Goal: Check status: Check status

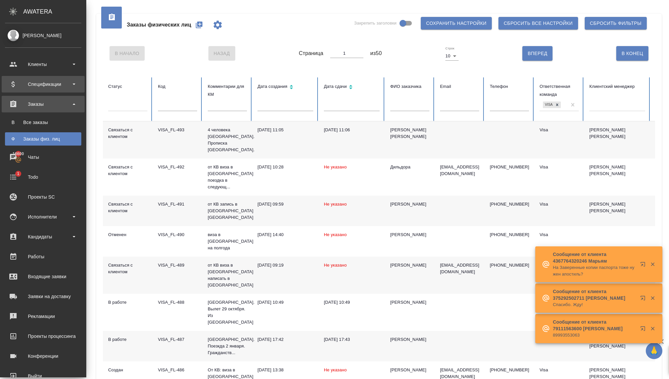
click at [43, 86] on div "Спецификации" at bounding box center [43, 84] width 76 height 10
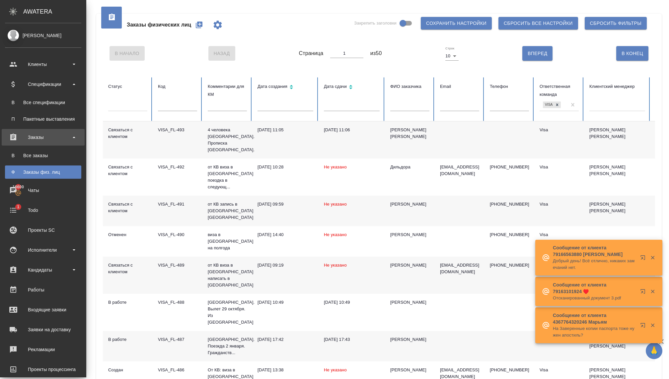
click at [39, 142] on div "Заказы" at bounding box center [43, 137] width 76 height 10
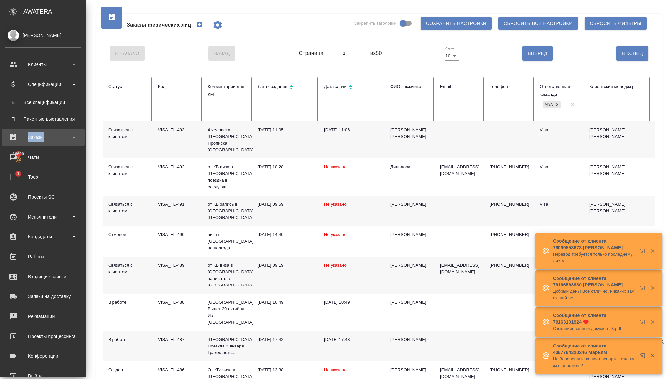
click at [39, 142] on div "Заказы" at bounding box center [43, 137] width 76 height 10
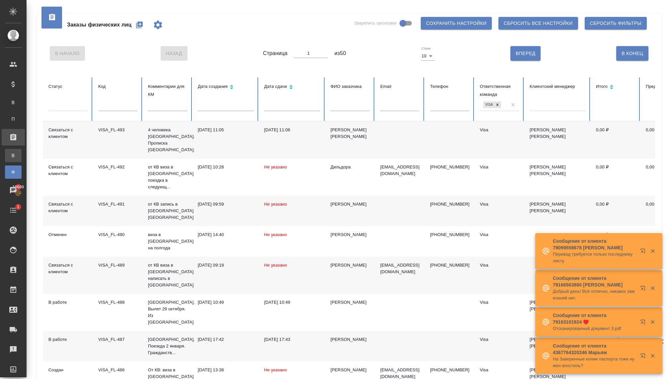
click at [22, 161] on link "В Все заказы" at bounding box center [13, 155] width 17 height 13
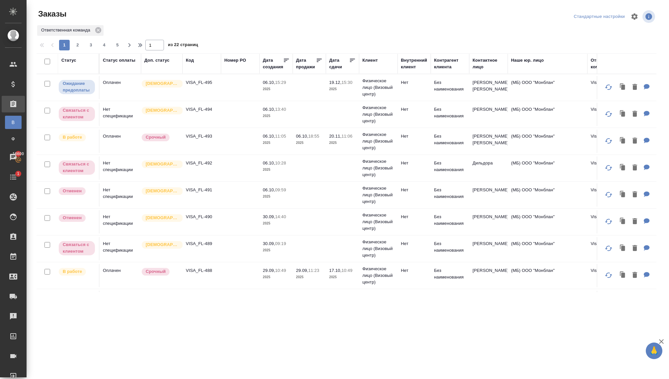
click at [376, 72] on th "Клиент" at bounding box center [378, 63] width 39 height 21
click at [367, 67] on div "Клиент" at bounding box center [378, 63] width 32 height 13
click at [367, 59] on div "Клиент" at bounding box center [369, 60] width 15 height 7
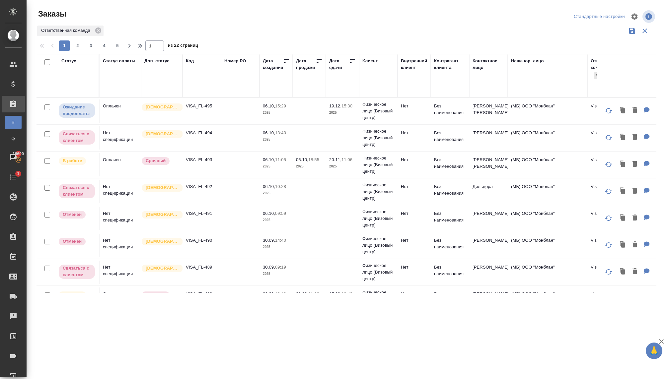
click at [365, 84] on input "text" at bounding box center [378, 85] width 32 height 8
click at [483, 86] on input "text" at bounding box center [489, 85] width 32 height 8
type input "Елена"
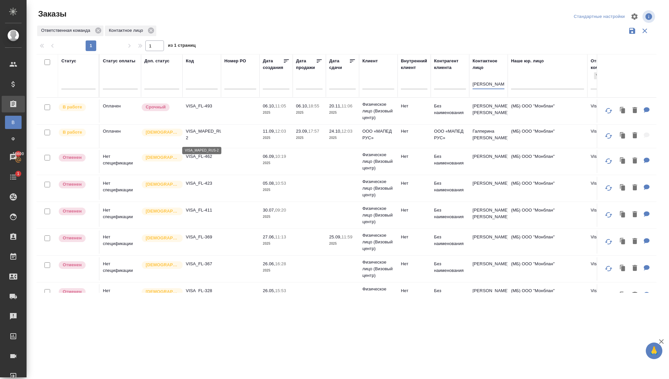
click at [196, 134] on p "VISA_MAPED_RUS-2" at bounding box center [202, 134] width 32 height 13
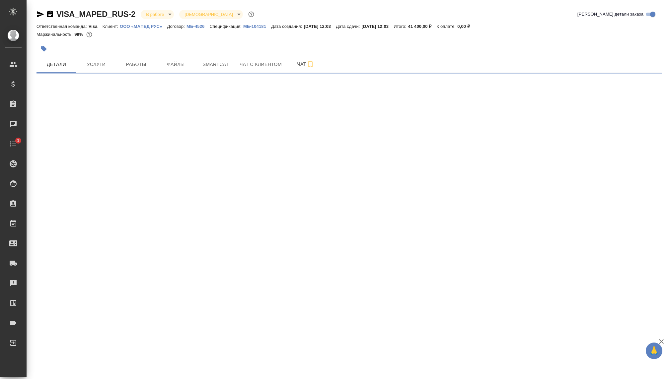
select select "RU"
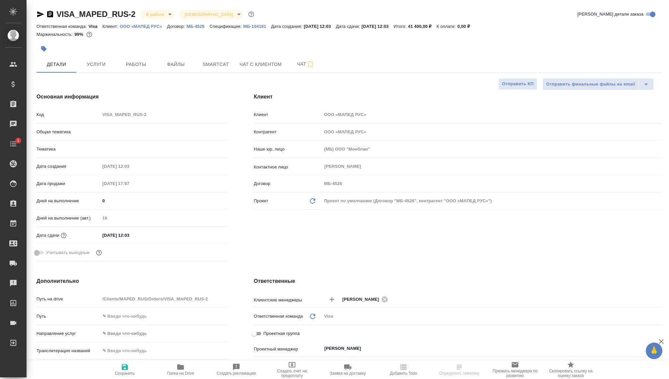
type textarea "x"
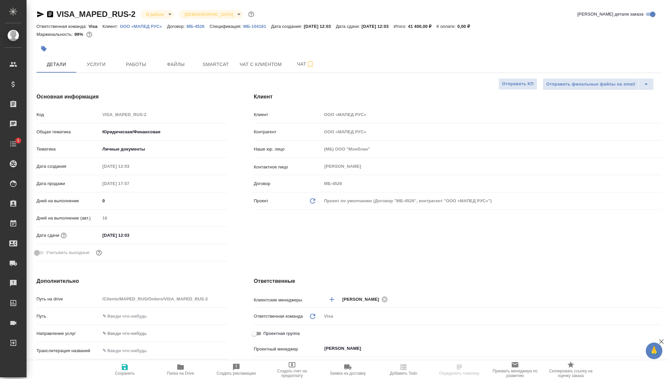
type textarea "x"
click at [260, 25] on p "МБ-104181" at bounding box center [257, 26] width 28 height 5
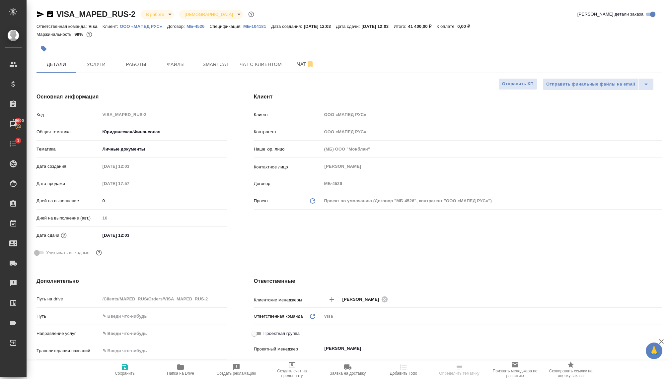
type textarea "x"
select select "RU"
type textarea "x"
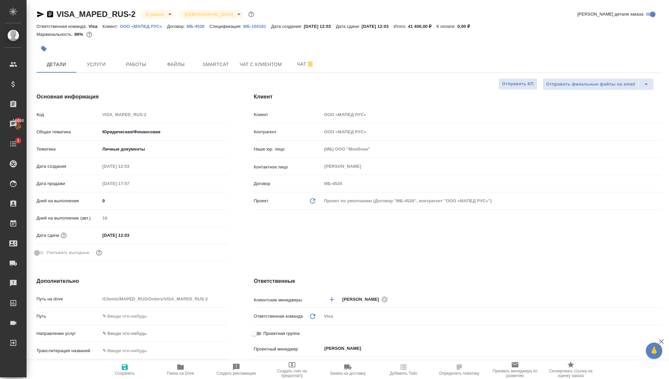
type textarea "x"
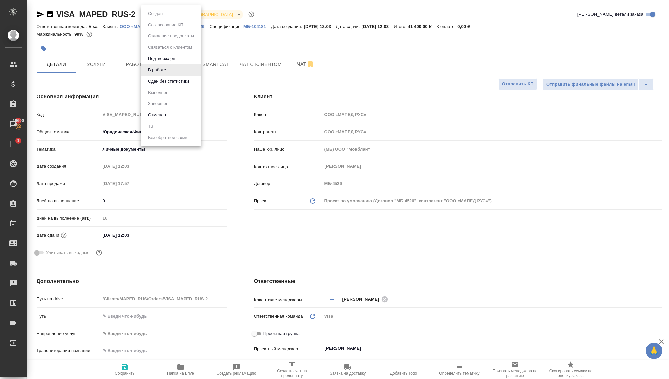
click at [164, 17] on body "🙏 .cls-1 fill:#fff; AWATERA [PERSON_NAME] Спецификации Заказы 16600 Чаты 1 Todo…" at bounding box center [334, 189] width 669 height 379
click at [166, 83] on button "Сдан без статистики" at bounding box center [168, 81] width 45 height 7
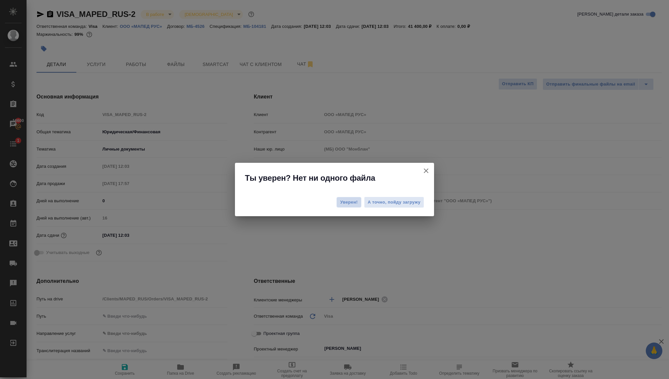
click at [347, 204] on span "Уверен!" at bounding box center [349, 202] width 18 height 7
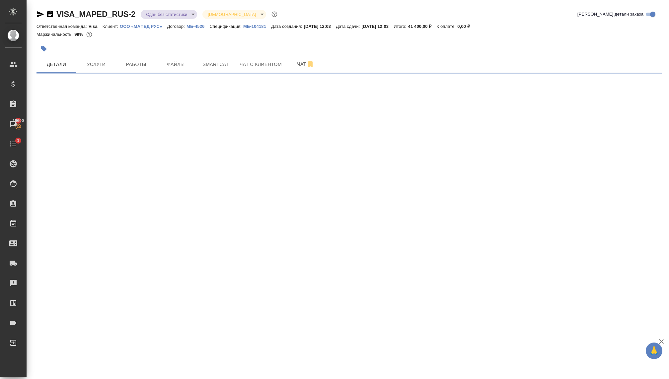
select select "RU"
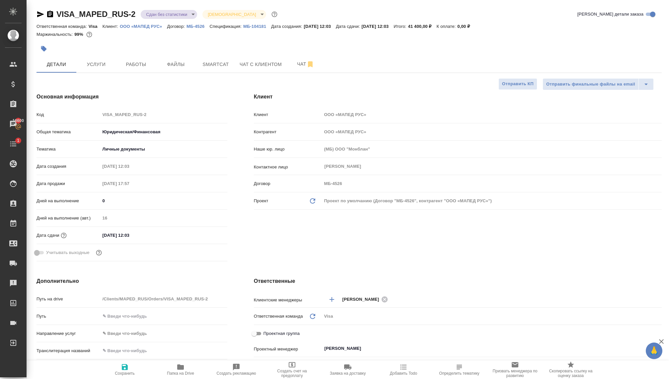
type textarea "x"
click at [167, 18] on body "🙏 .cls-1 fill:#fff; AWATERA [PERSON_NAME] Спецификации Заказы 16600 Чаты 1 Todo…" at bounding box center [334, 189] width 669 height 379
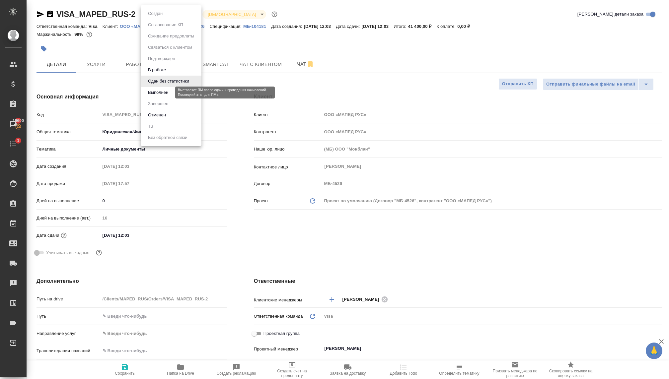
click at [164, 91] on button "Выполнен" at bounding box center [158, 92] width 24 height 7
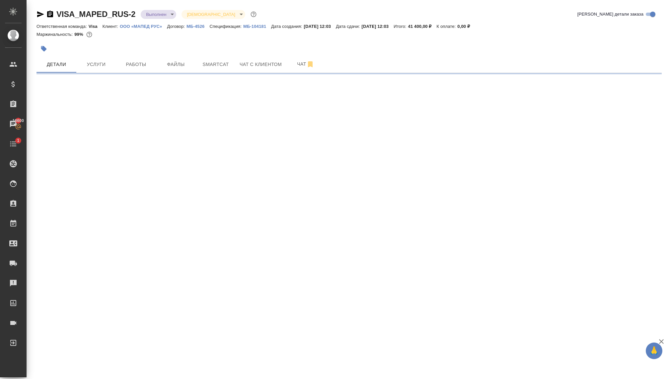
select select "RU"
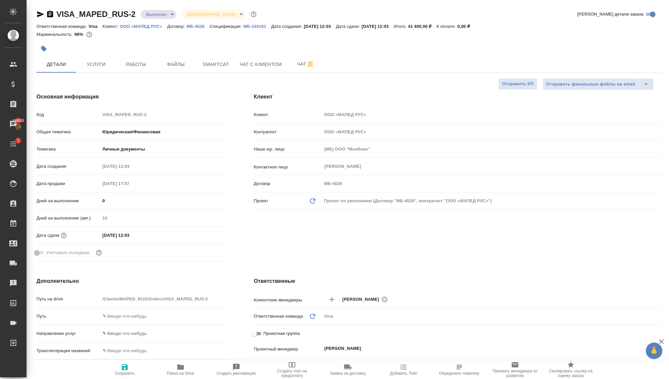
type textarea "x"
click at [158, 16] on body "🙏 .cls-1 fill:#fff; AWATERA [PERSON_NAME] Спецификации Заказы 16600 Чаты 1 Todo…" at bounding box center [334, 189] width 669 height 379
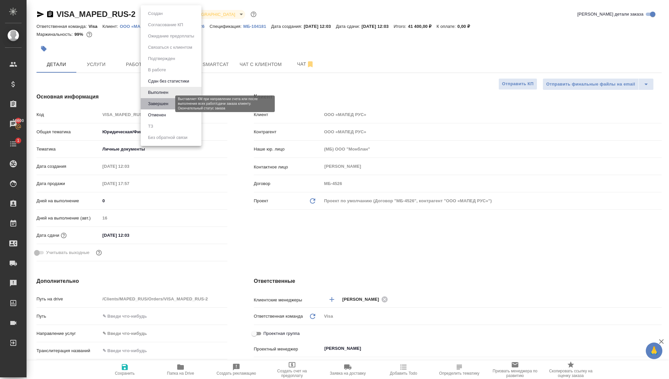
click at [160, 105] on button "Завершен" at bounding box center [158, 103] width 24 height 7
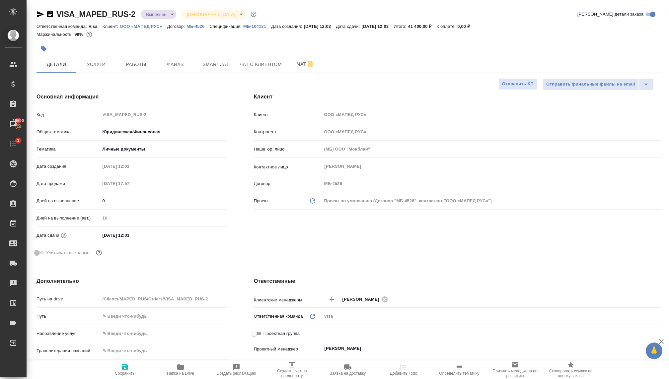
type textarea "x"
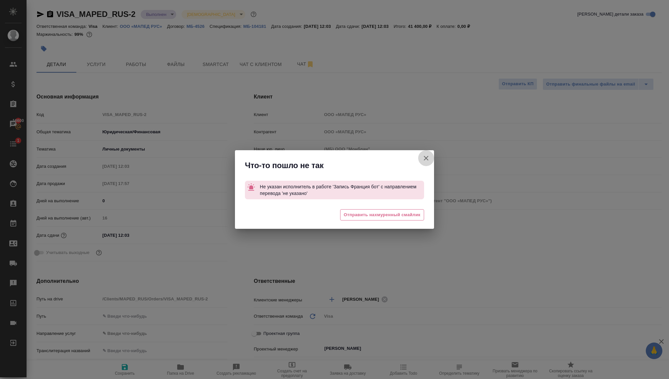
click at [428, 157] on icon "button" at bounding box center [426, 158] width 8 height 8
type textarea "x"
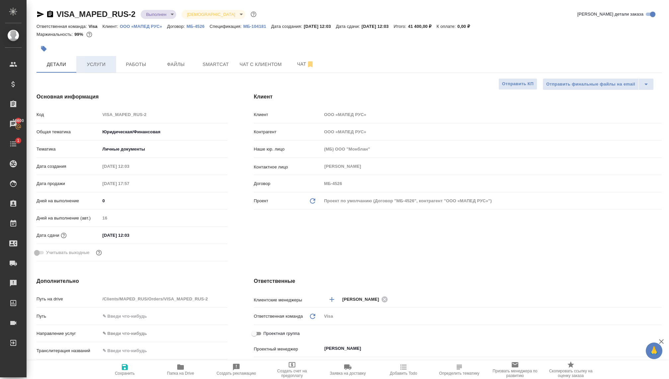
click at [101, 66] on span "Услуги" at bounding box center [96, 64] width 32 height 8
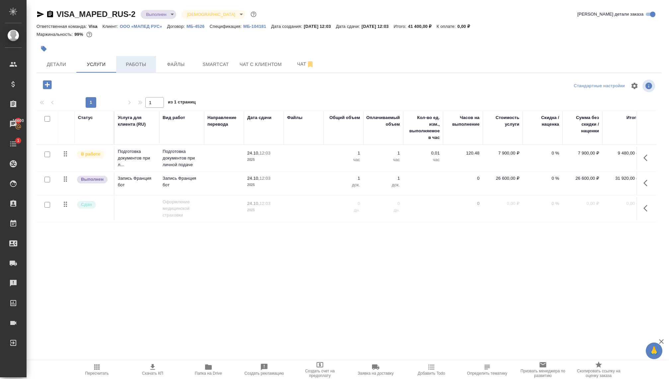
click at [141, 67] on span "Работы" at bounding box center [136, 64] width 32 height 8
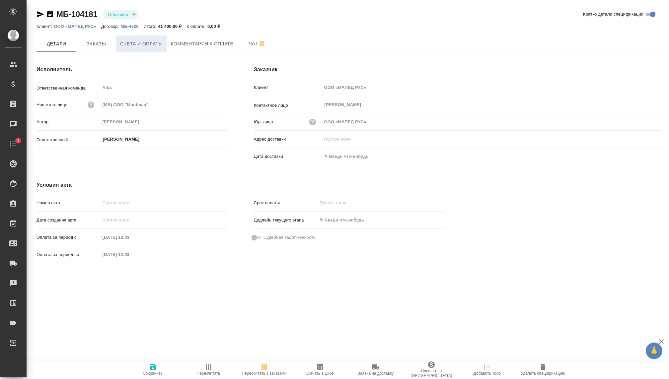
click at [142, 44] on span "Счета и оплаты" at bounding box center [141, 44] width 43 height 8
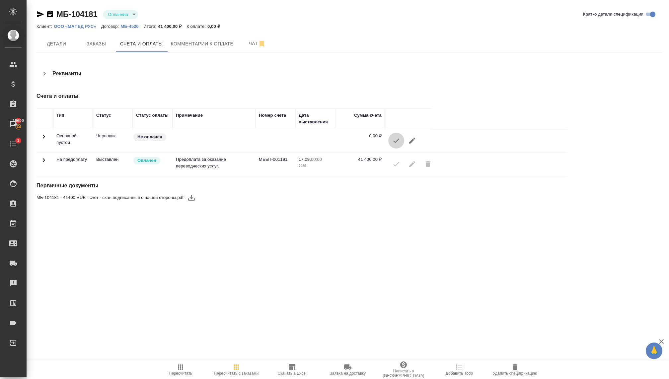
click at [394, 139] on icon "button" at bounding box center [396, 141] width 8 height 8
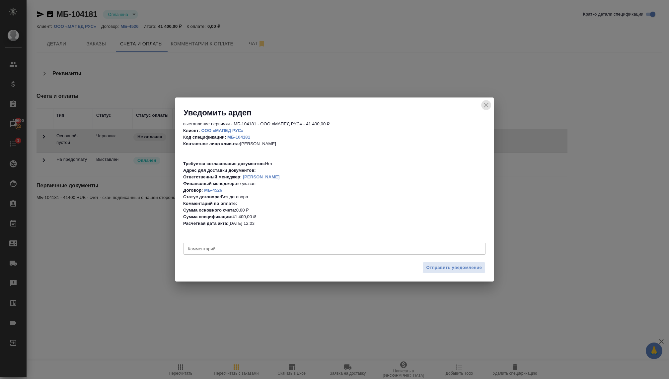
click at [486, 102] on icon "close" at bounding box center [486, 105] width 8 height 8
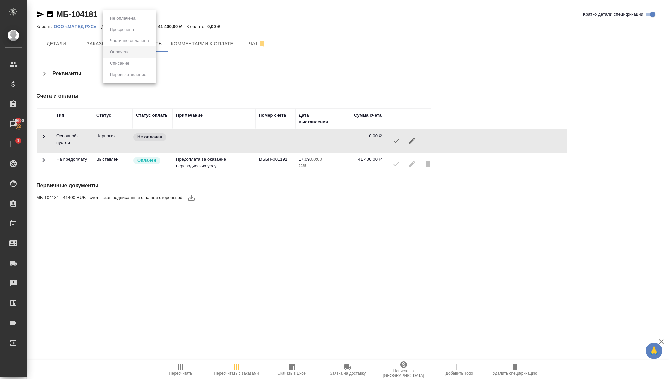
click at [120, 11] on body "🙏 .cls-1 fill:#fff; AWATERA Kovaleva Ekaterina Клиенты Спецификации Заказы 1660…" at bounding box center [334, 189] width 669 height 379
click at [180, 14] on div at bounding box center [334, 189] width 669 height 379
click at [67, 45] on span "Детали" at bounding box center [56, 44] width 32 height 8
